Goal: Task Accomplishment & Management: Use online tool/utility

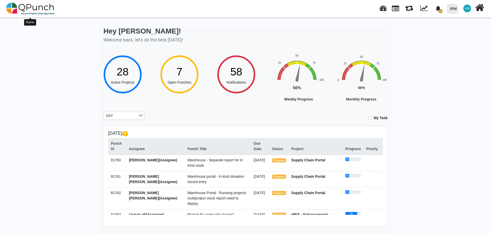
click at [32, 7] on img at bounding box center [30, 8] width 48 height 15
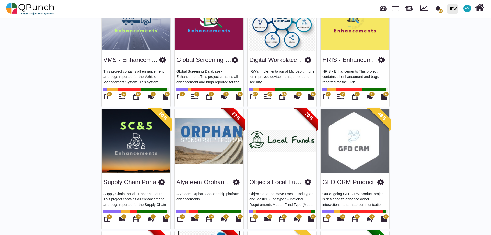
scroll to position [461, 0]
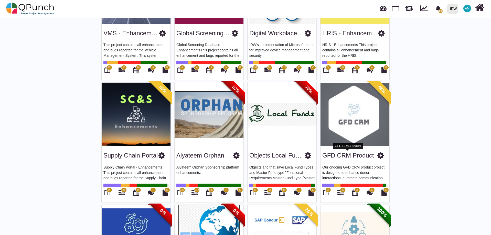
click at [346, 153] on link "GFD CRM Product" at bounding box center [347, 155] width 51 height 7
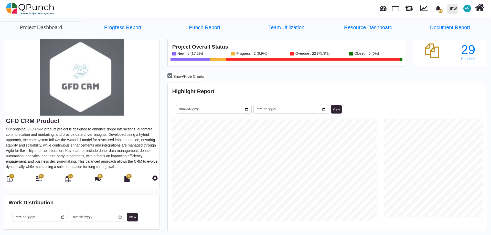
scroll to position [141, 318]
click at [12, 180] on icon at bounding box center [10, 179] width 6 height 6
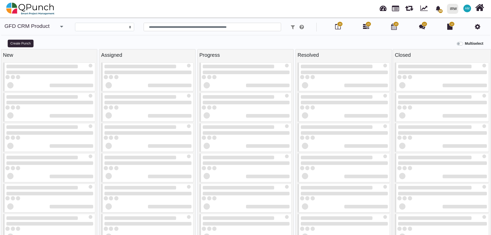
select select
